Goal: Communication & Community: Answer question/provide support

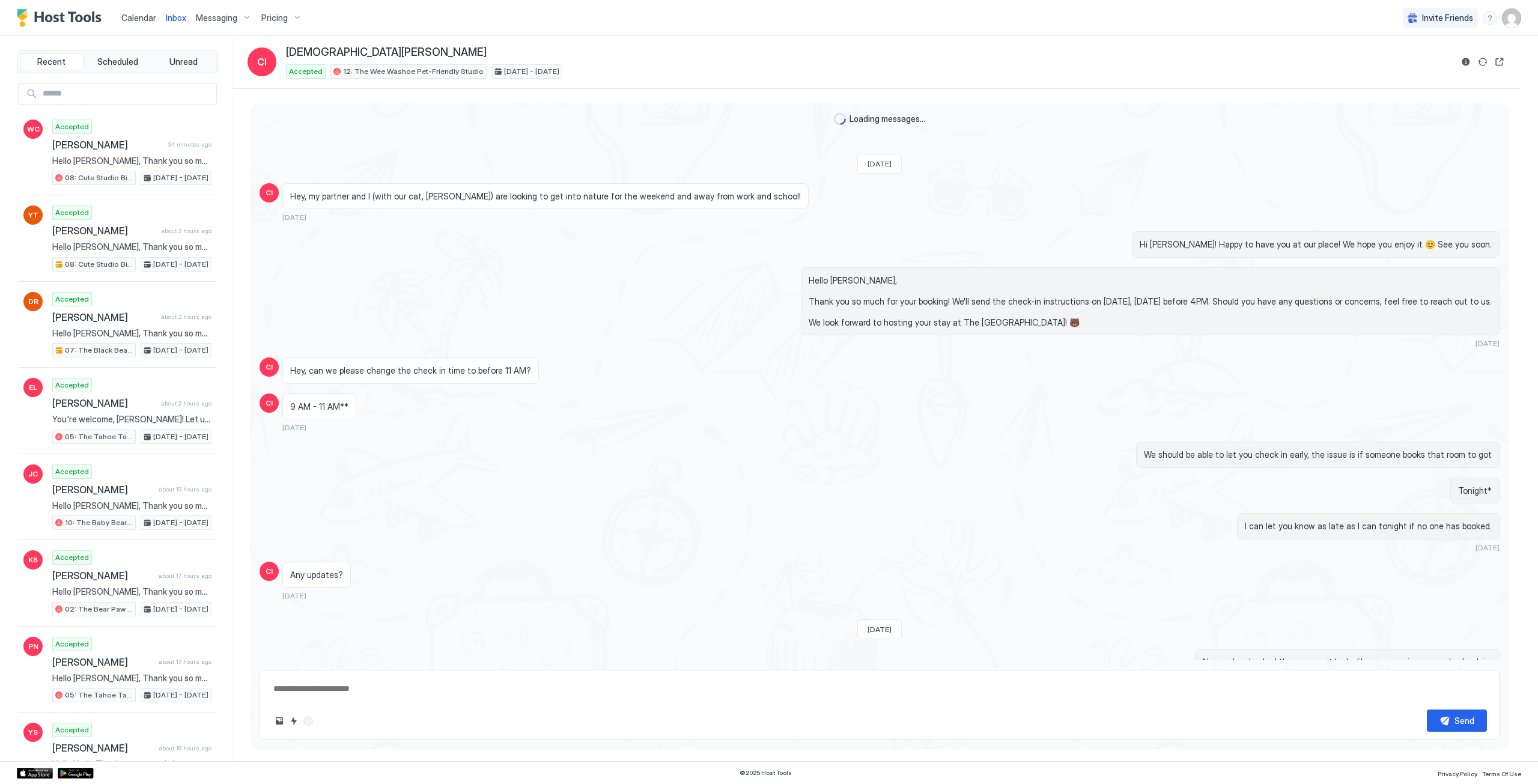
scroll to position [421, 0]
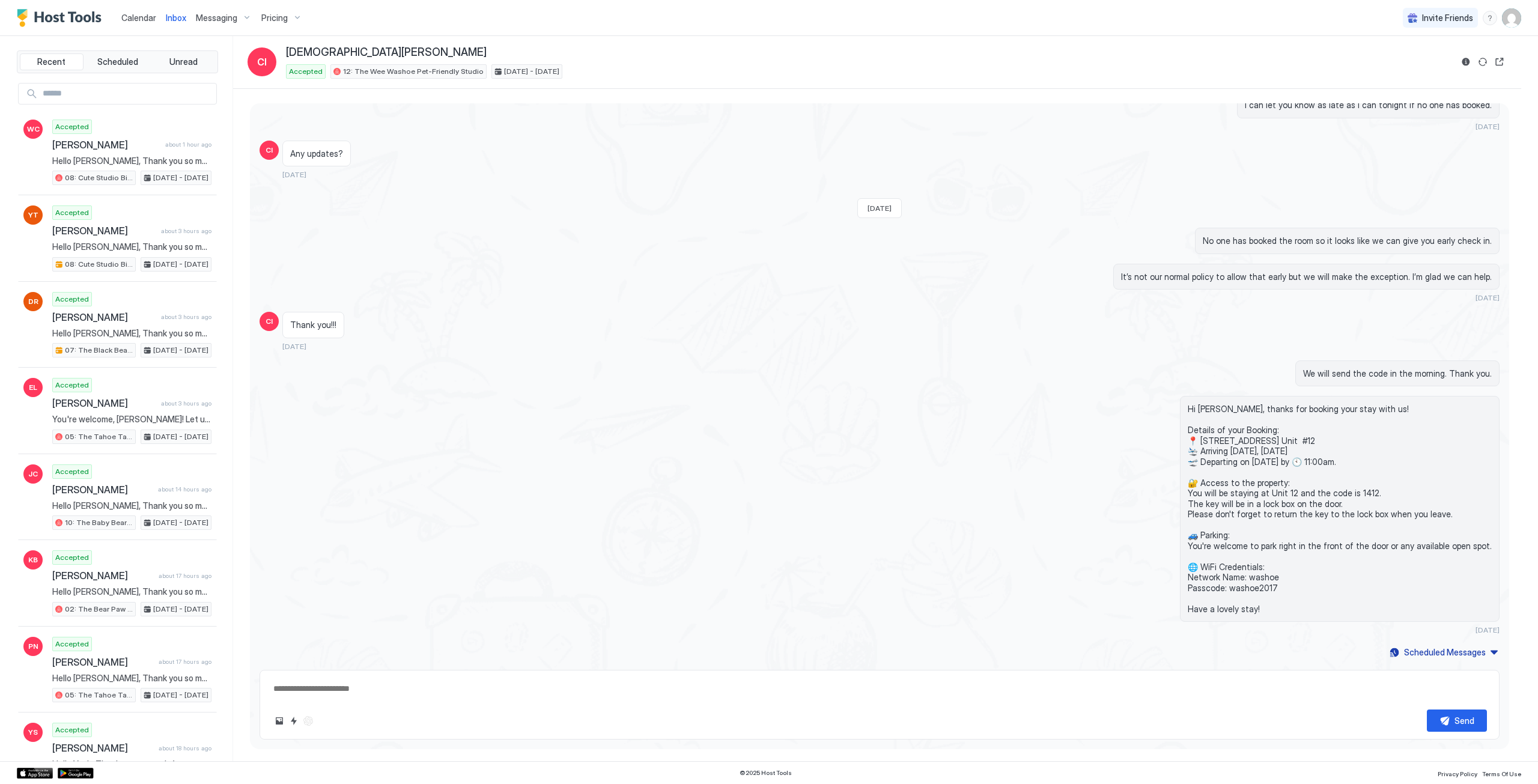
type textarea "*"
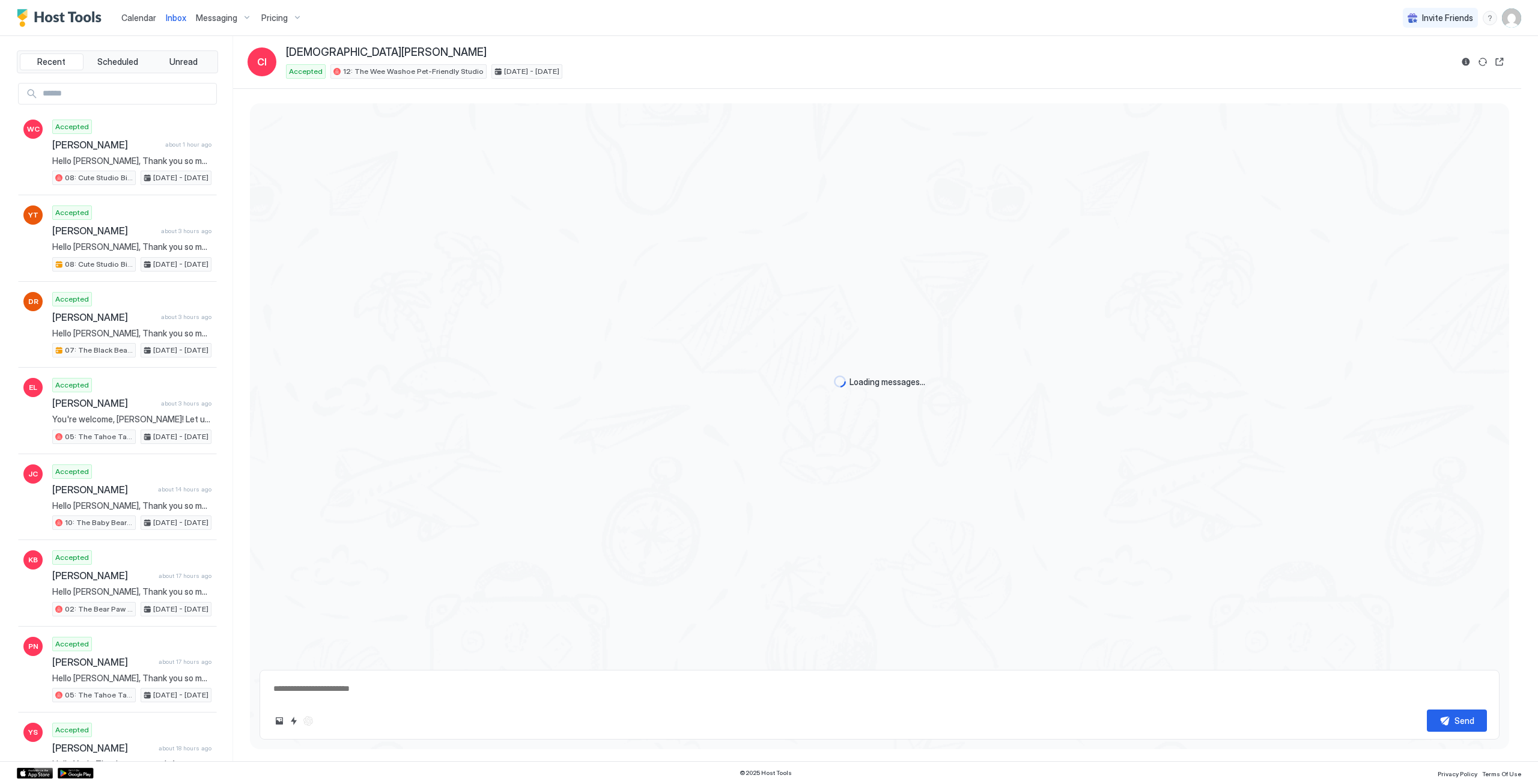
type textarea "*"
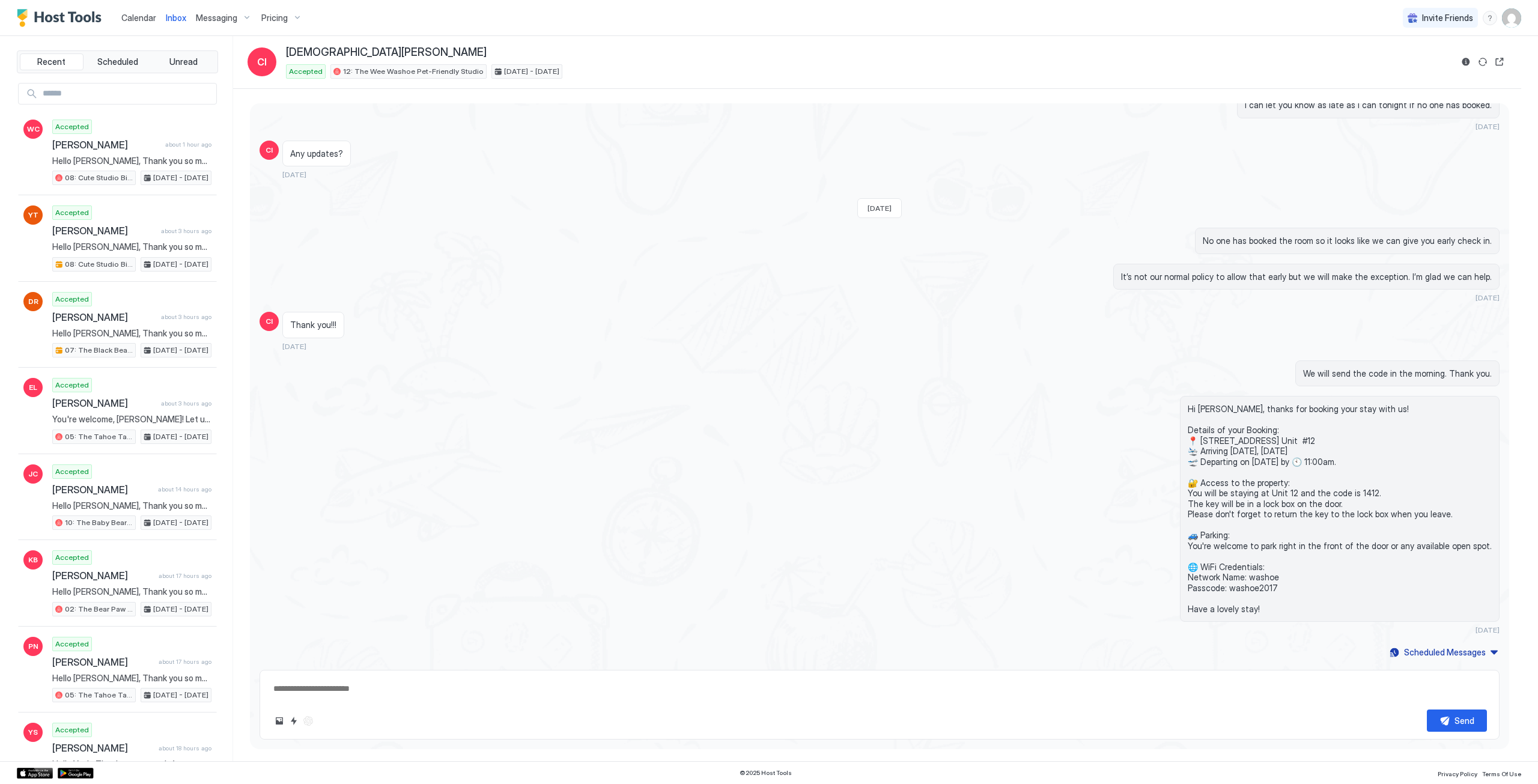
click at [147, 9] on div "Calendar" at bounding box center [138, 17] width 45 height 22
click at [136, 20] on span "Calendar" at bounding box center [138, 17] width 35 height 10
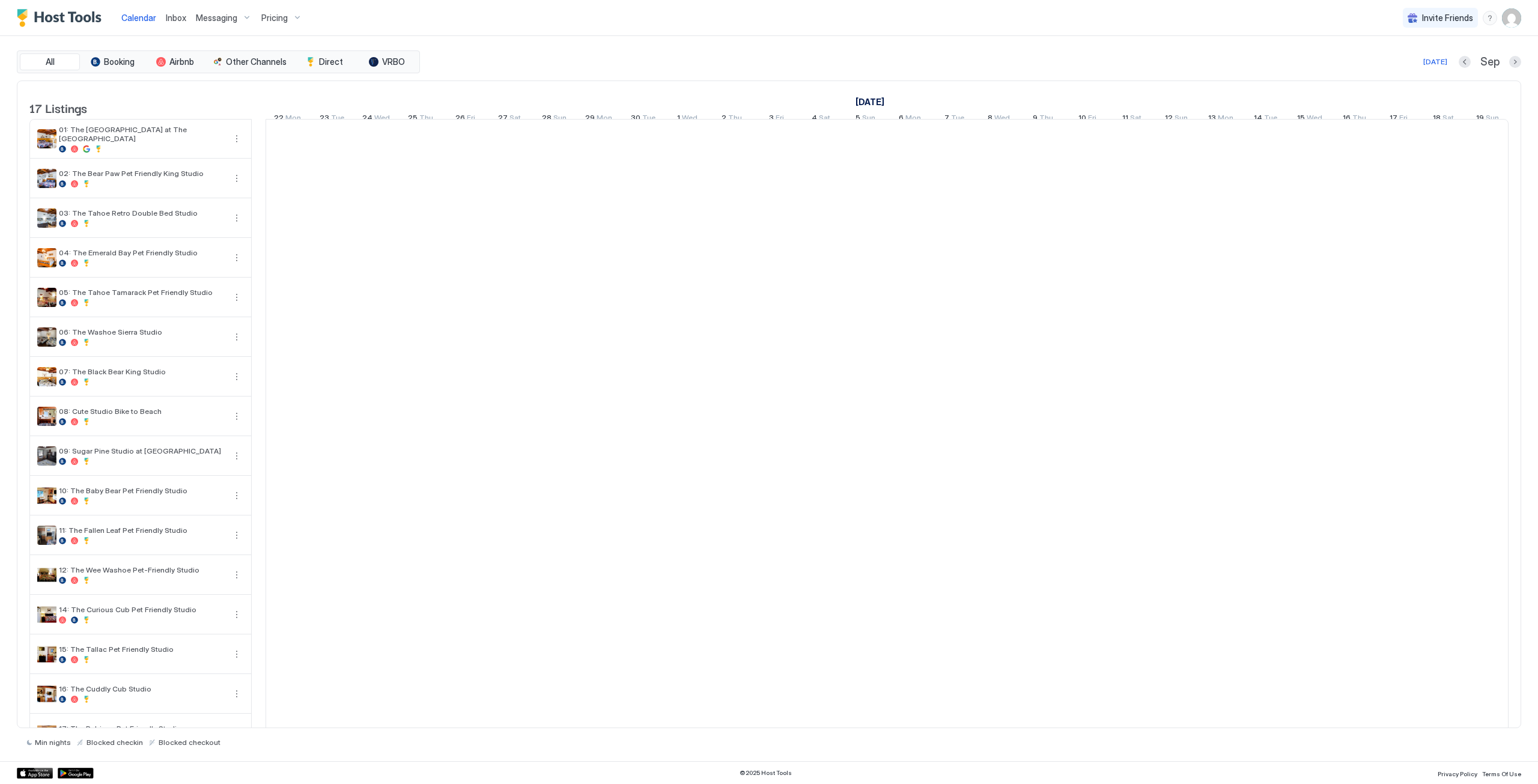
scroll to position [0, 668]
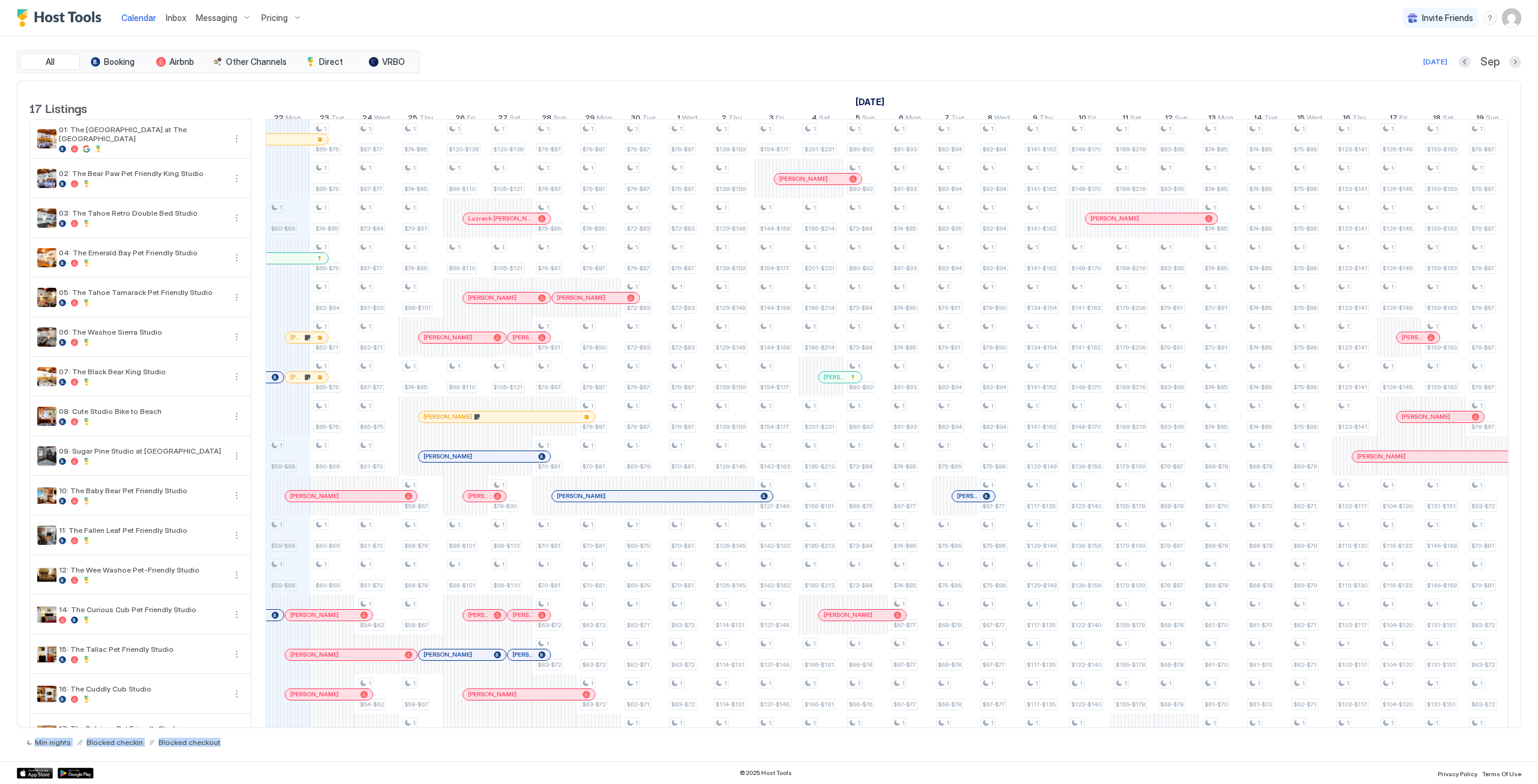
drag, startPoint x: 714, startPoint y: 727, endPoint x: 687, endPoint y: 730, distance: 27.2
click at [687, 730] on div "All Booking Airbnb Other Channels Direct VRBO Today Sep 17 Listings September 2…" at bounding box center [769, 398] width 1504 height 696
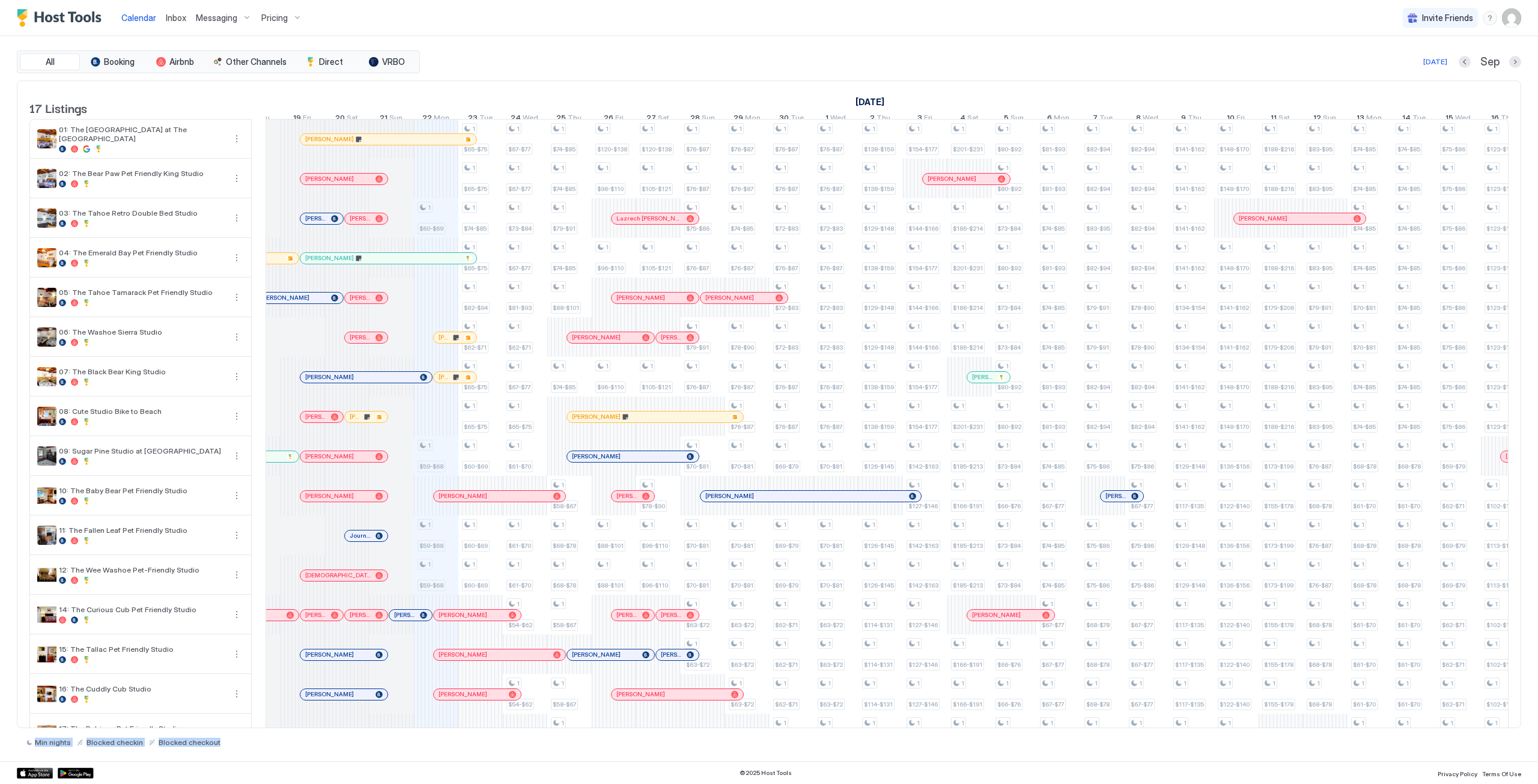
scroll to position [0, 0]
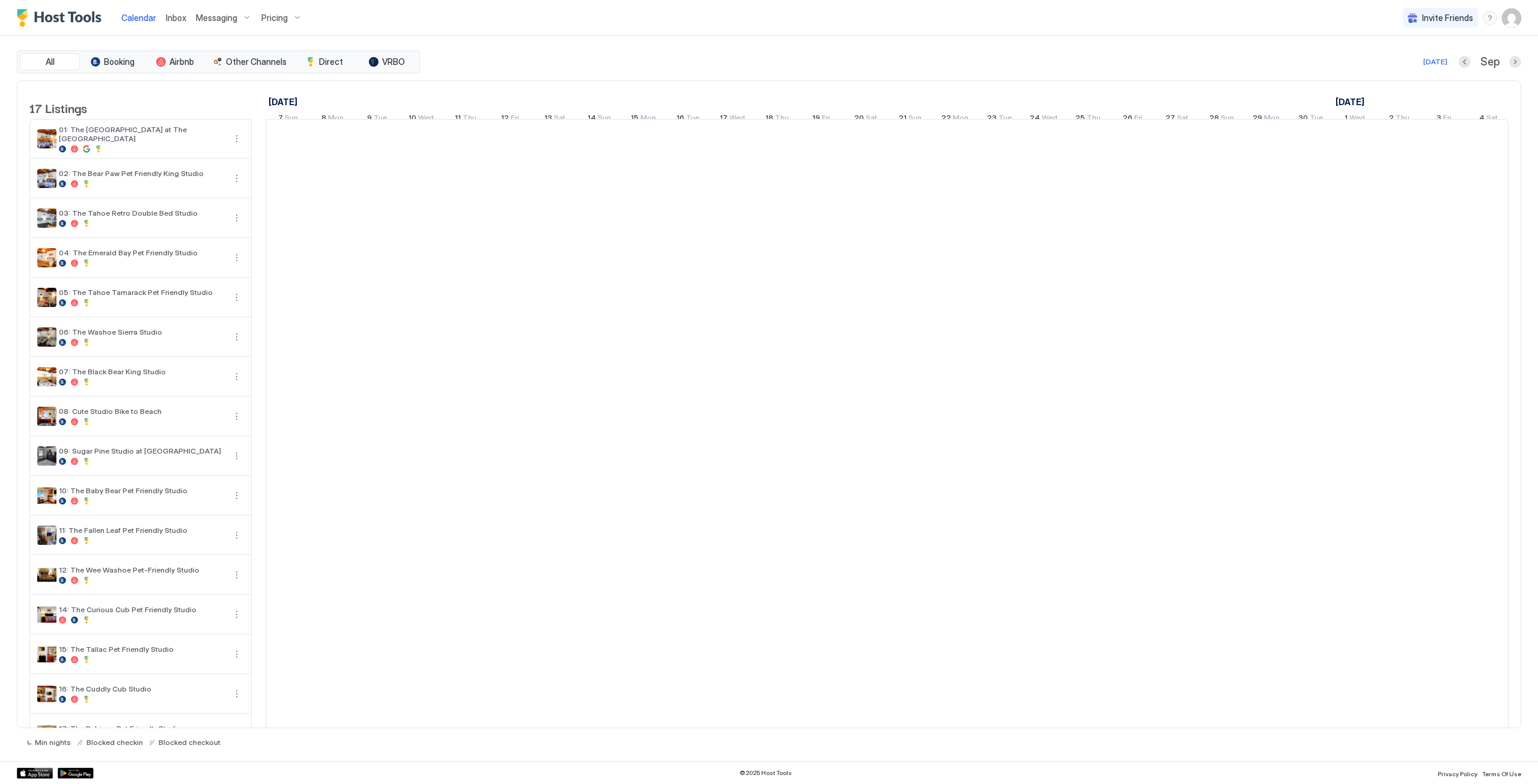
scroll to position [0, 668]
click at [173, 23] on link "Inbox" at bounding box center [176, 17] width 20 height 13
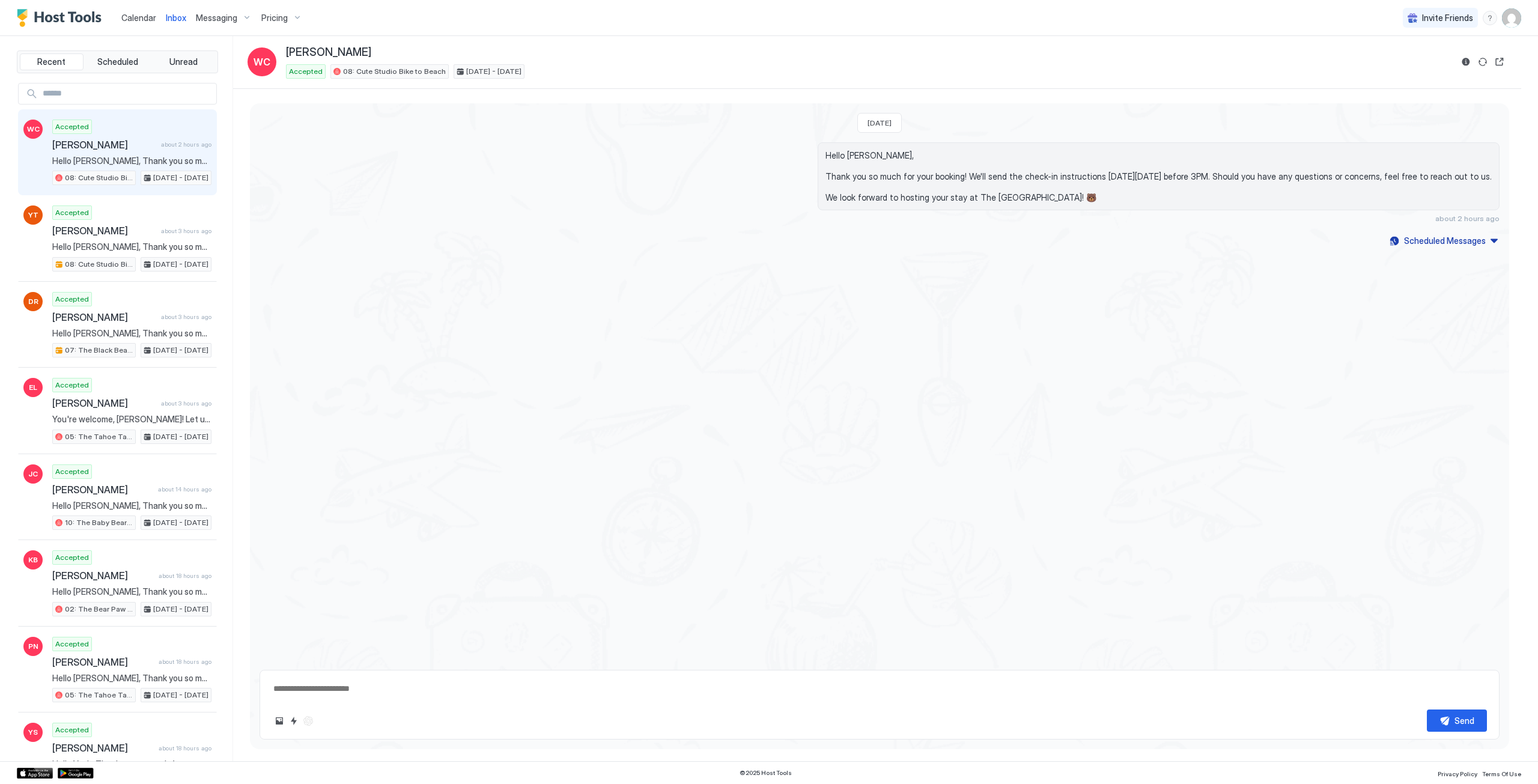
type textarea "*"
